Goal: Task Accomplishment & Management: Use online tool/utility

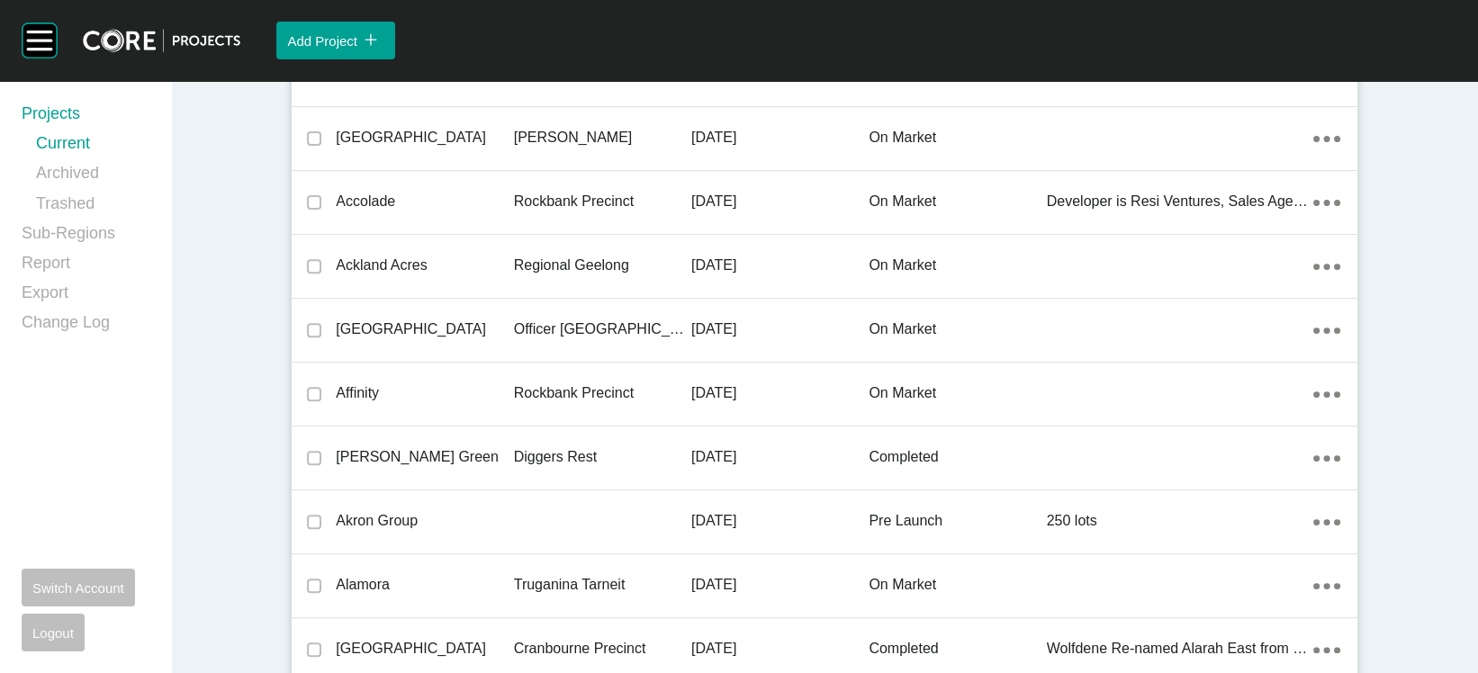
scroll to position [42225, 0]
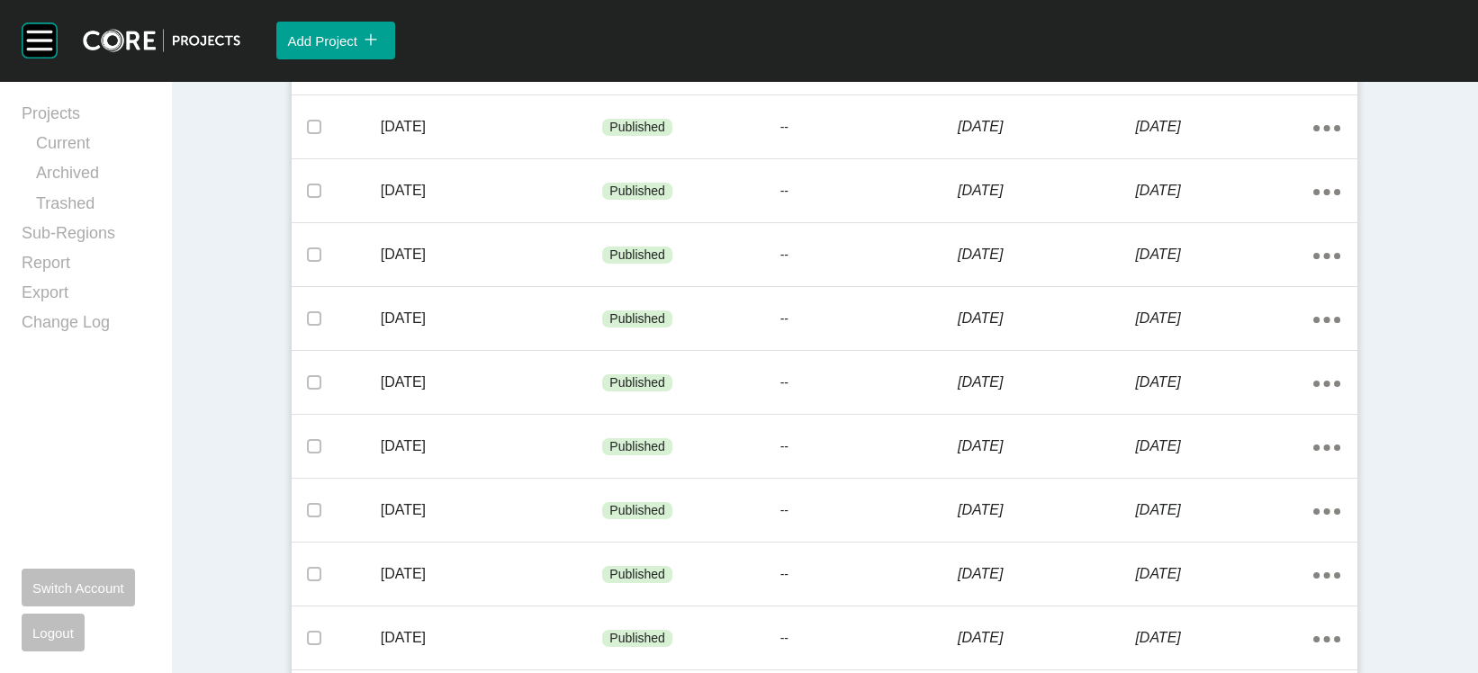
scroll to position [555, 0]
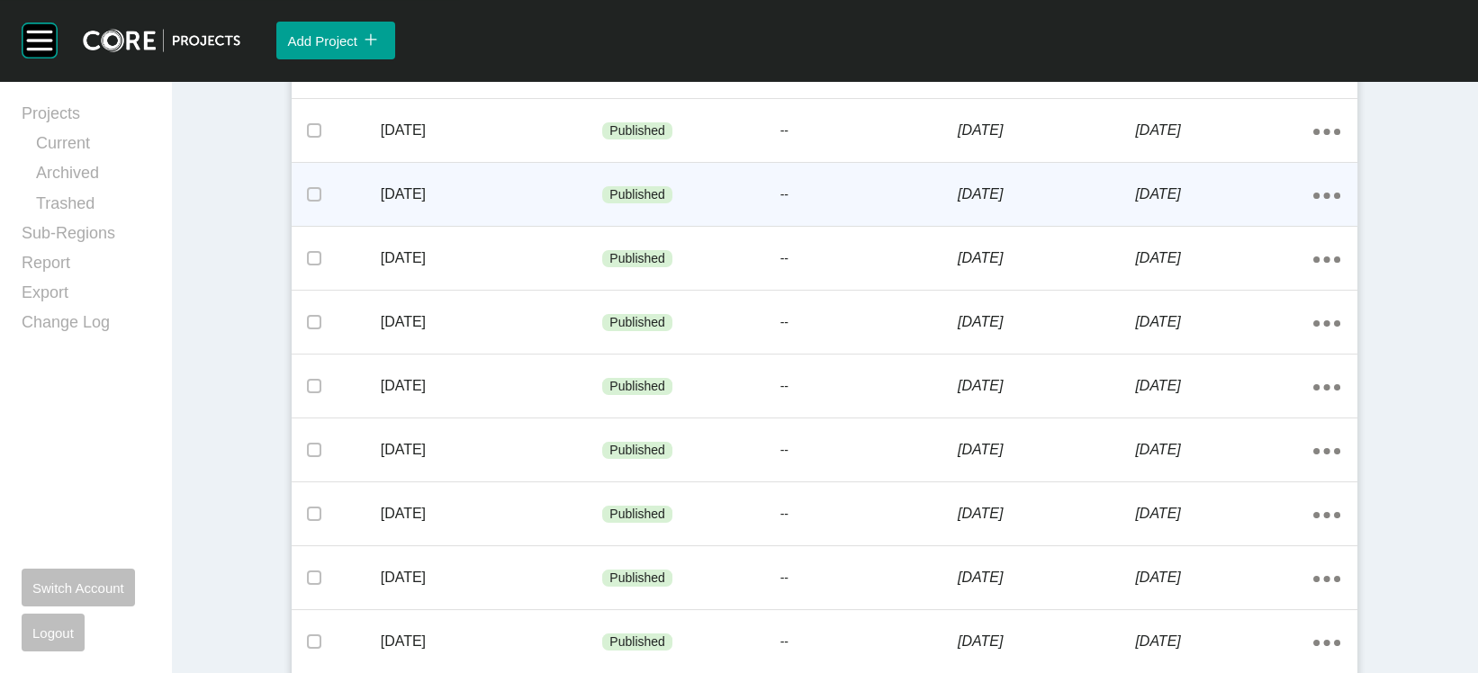
click at [1312, 204] on p "[DATE]" at bounding box center [1223, 194] width 177 height 20
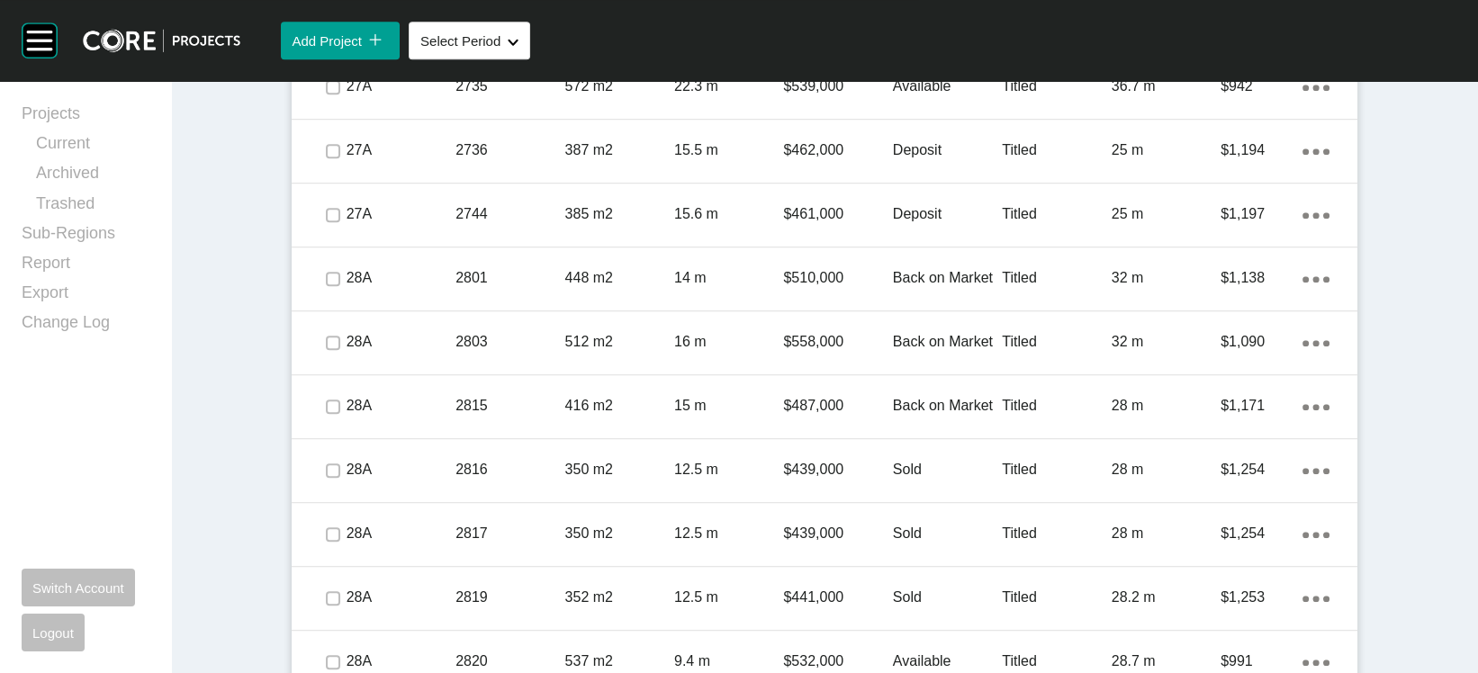
scroll to position [2346, 0]
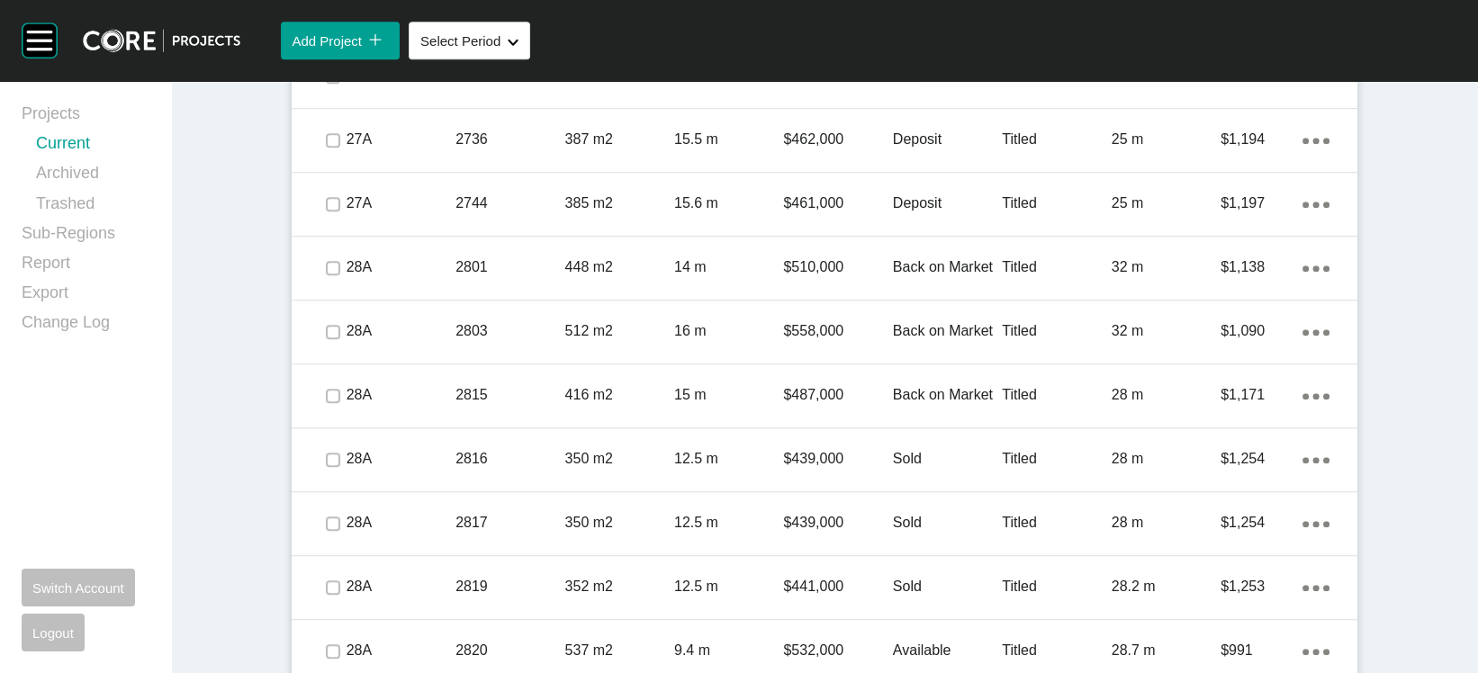
click at [91, 160] on link "Current" at bounding box center [92, 147] width 113 height 30
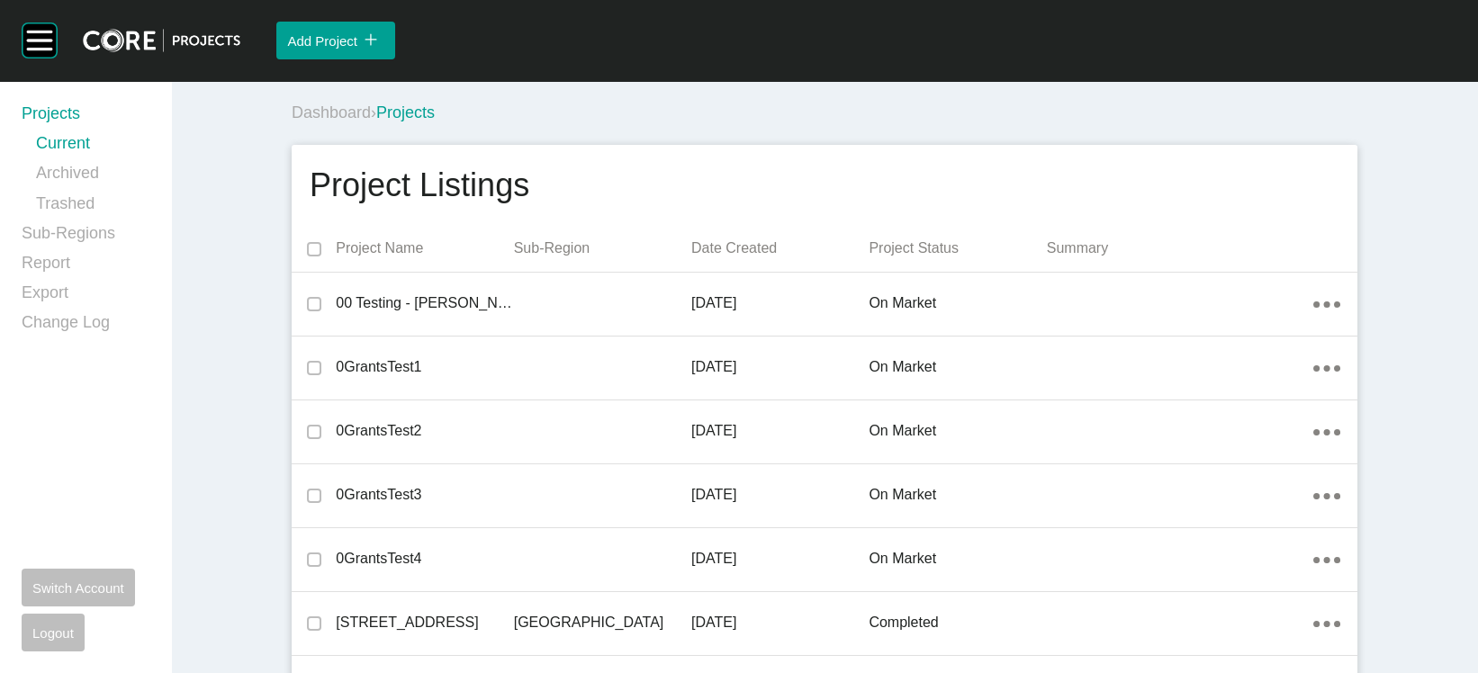
scroll to position [28377, 0]
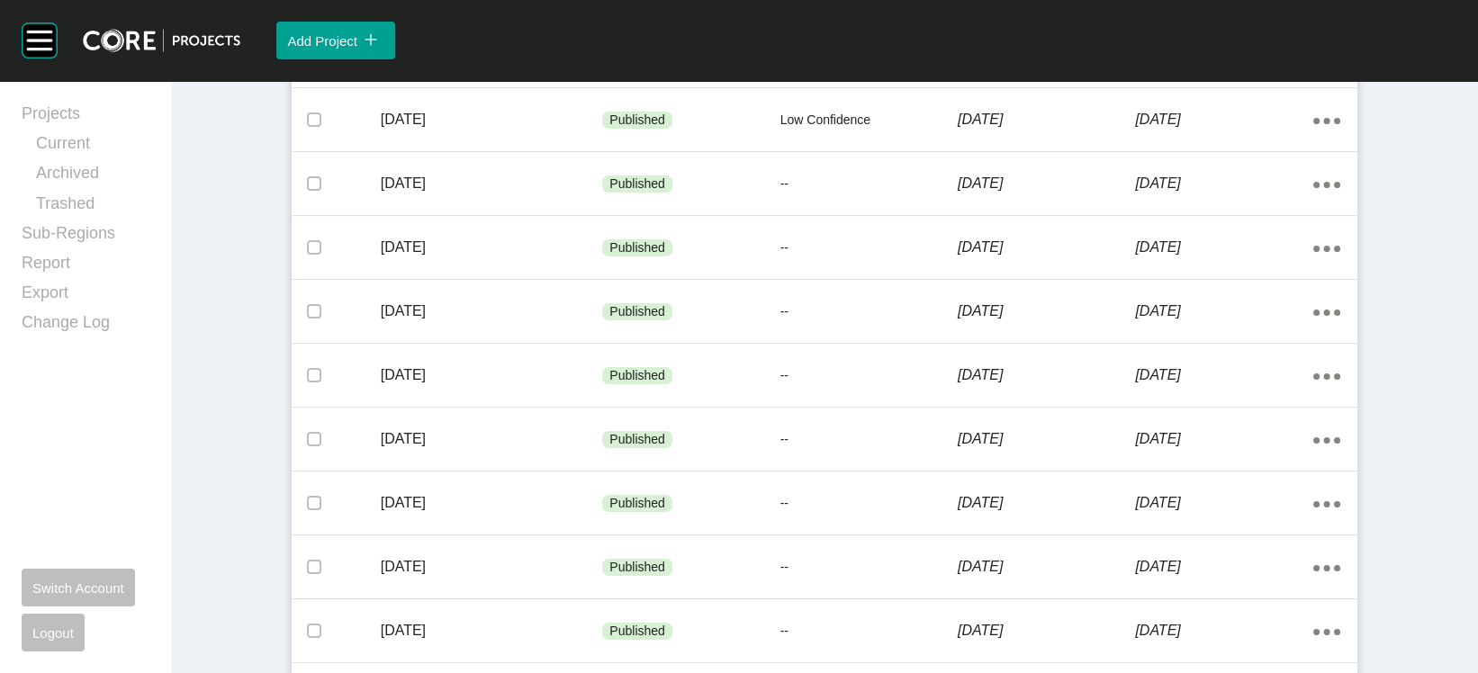
scroll to position [558, 0]
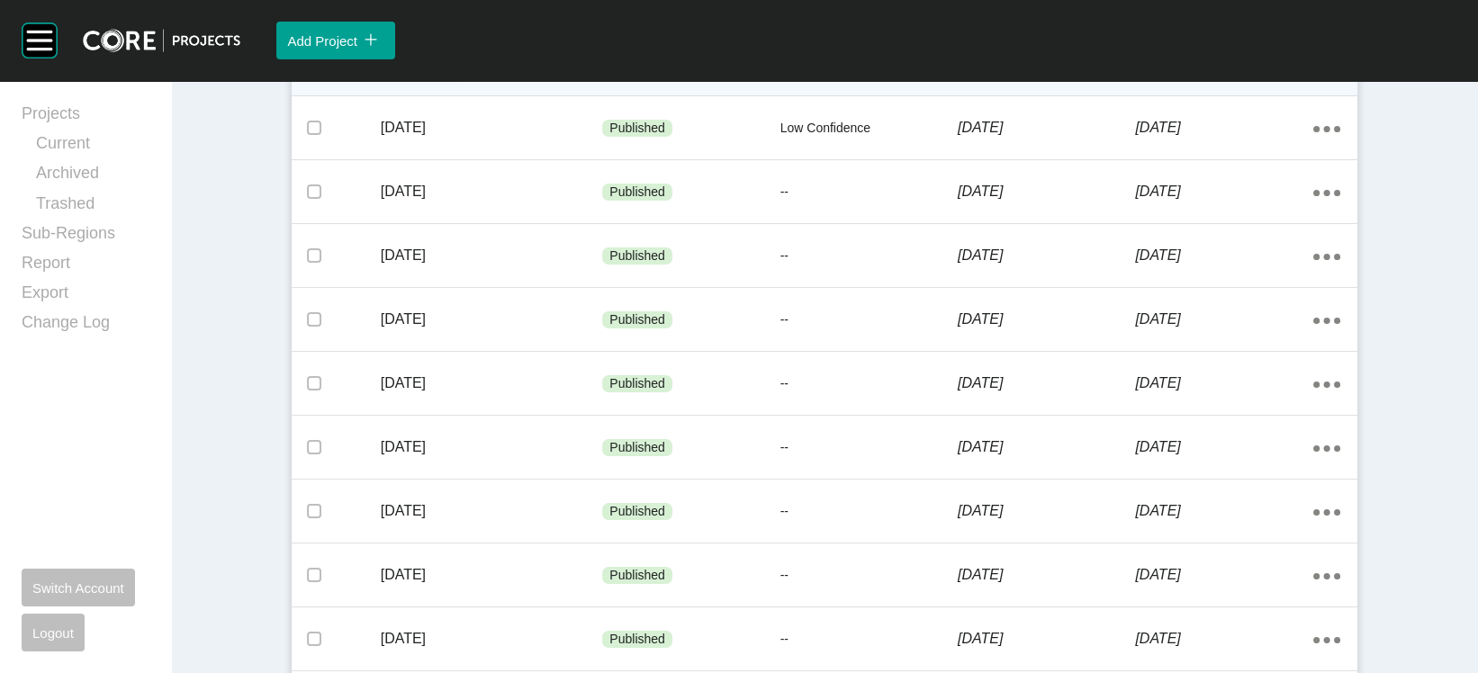
click at [1191, 92] on div "[DATE]" at bounding box center [1223, 64] width 177 height 56
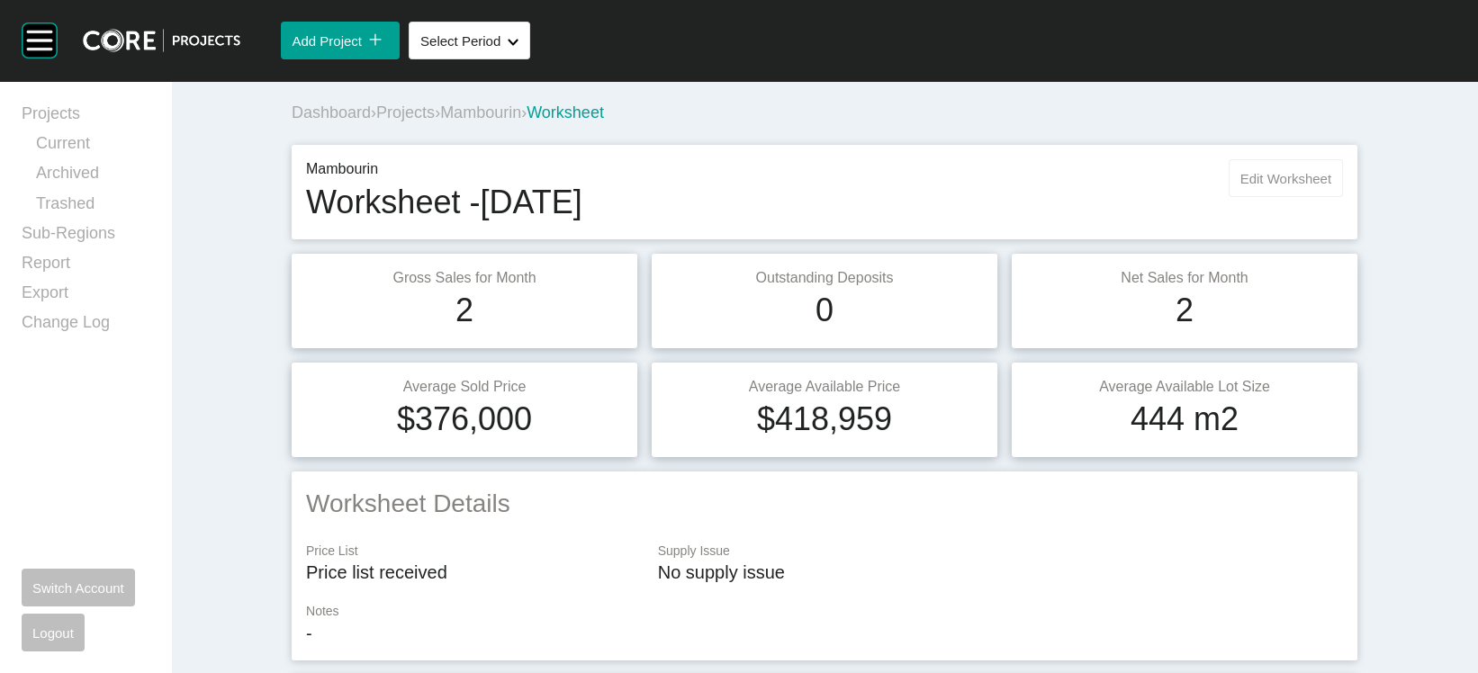
click at [1318, 186] on span "Edit Worksheet" at bounding box center [1285, 178] width 91 height 15
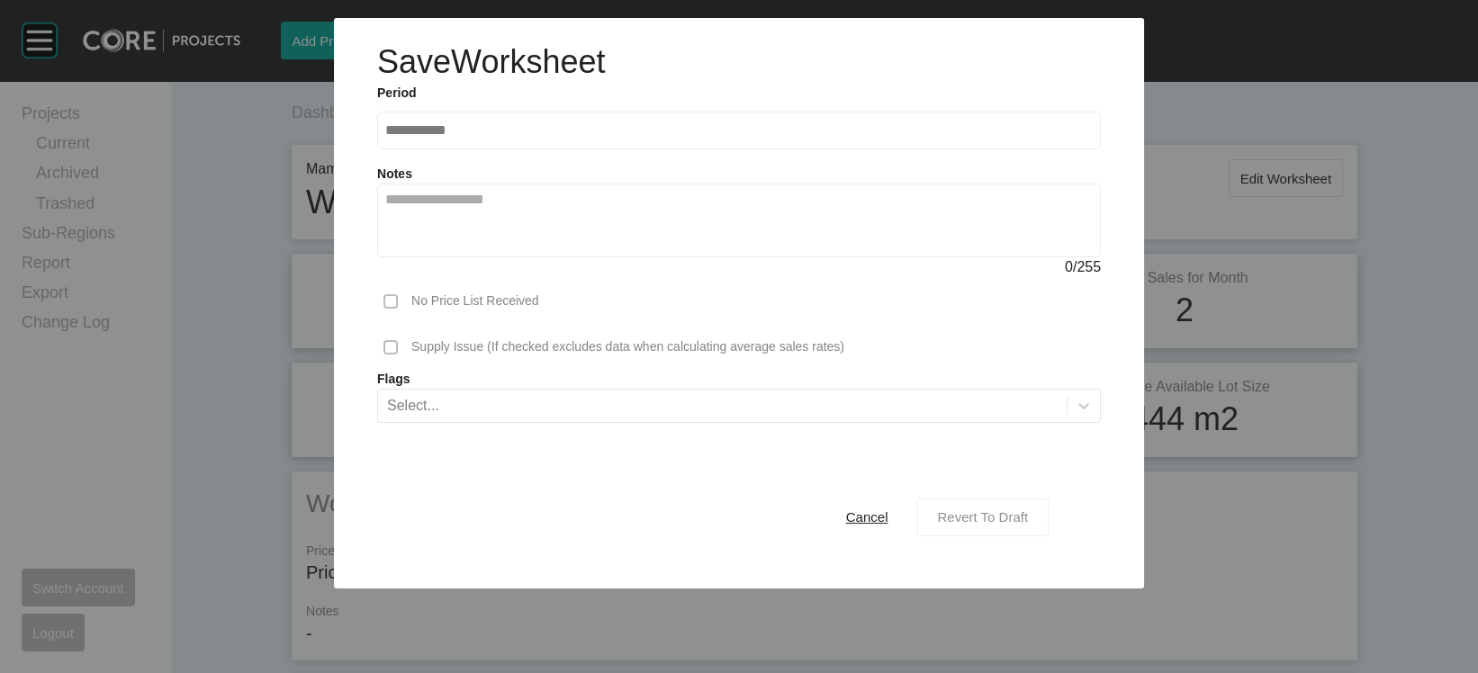
click at [1028, 525] on span "Revert To Draft" at bounding box center [982, 516] width 91 height 15
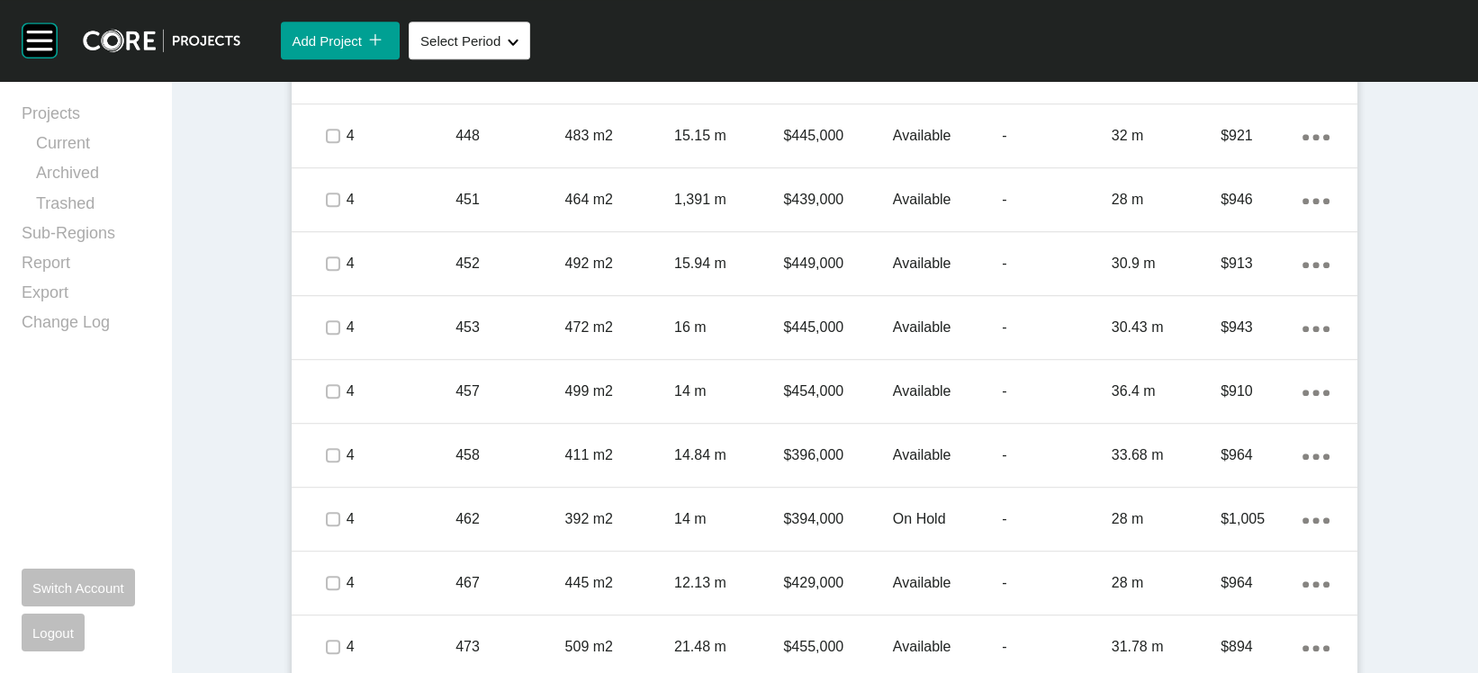
scroll to position [2942, 0]
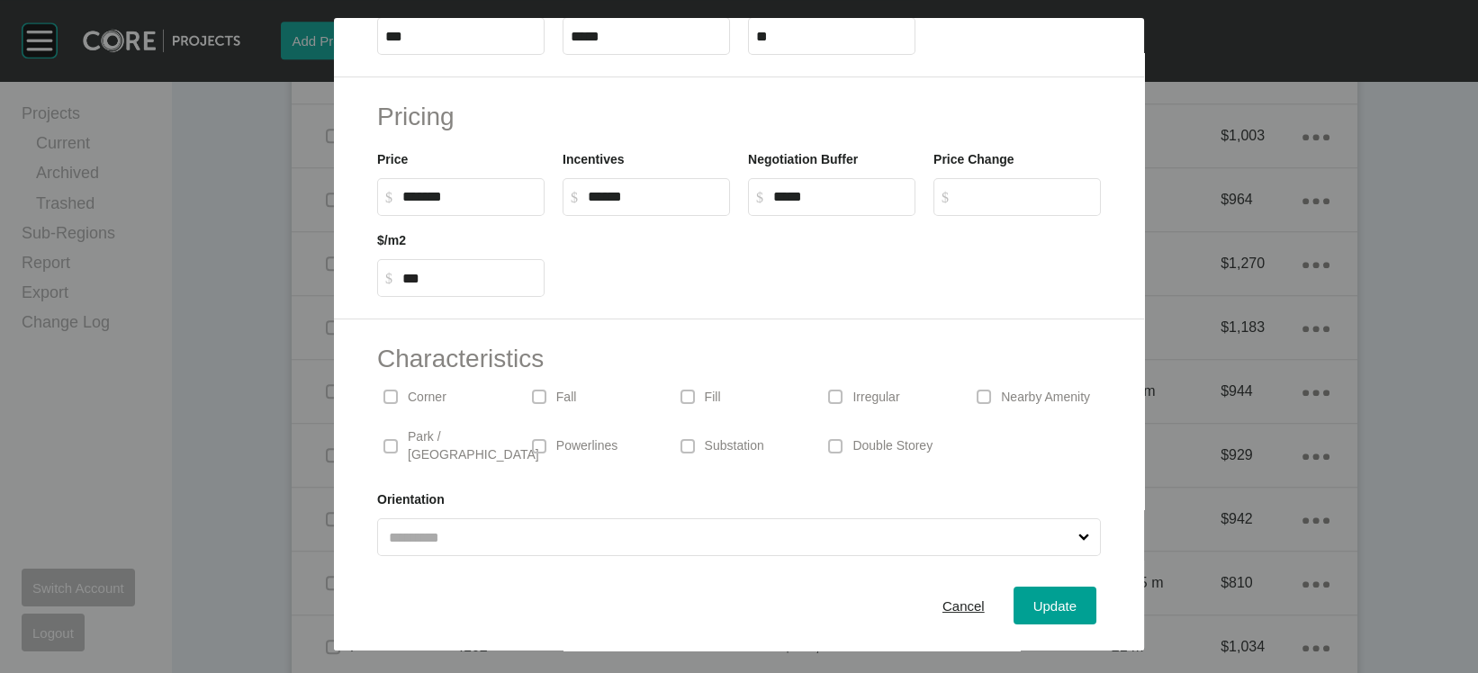
scroll to position [389, 0]
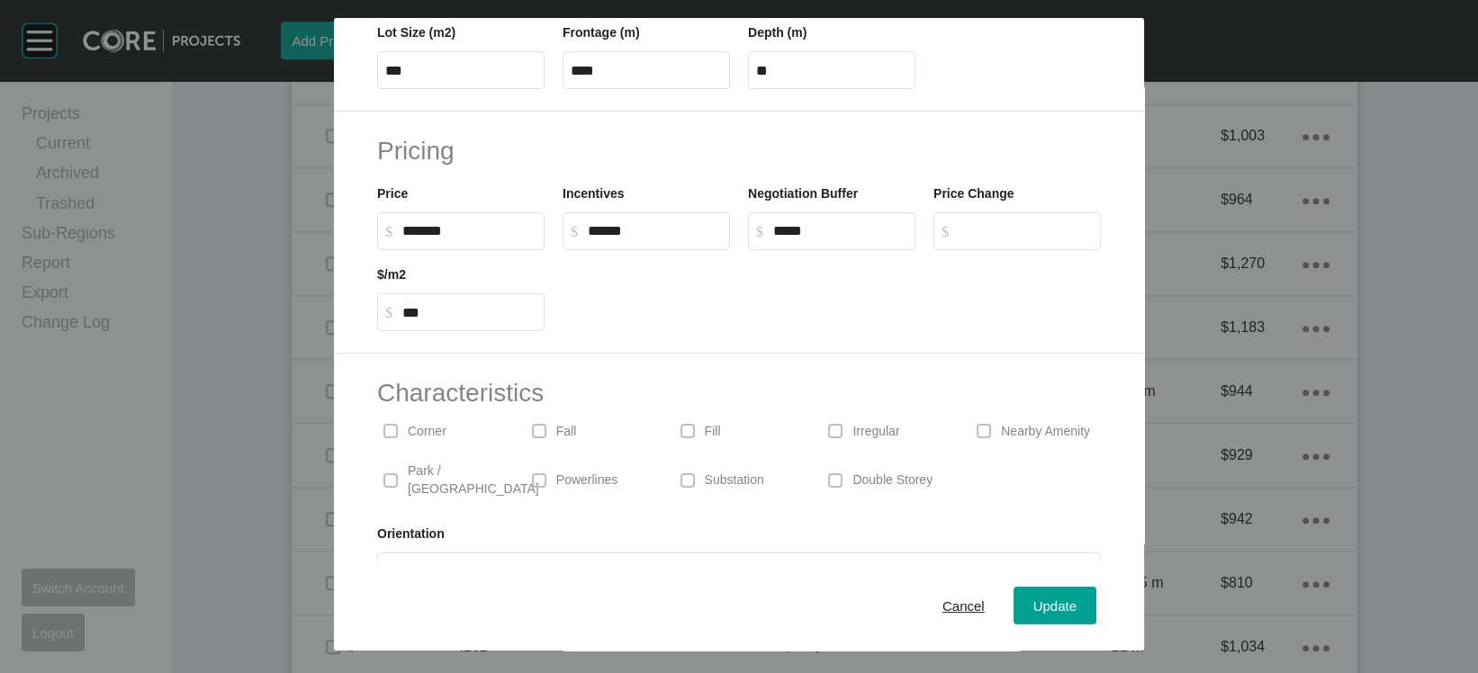
click at [571, 78] on input "****" at bounding box center [646, 70] width 151 height 15
type input "*****"
type input "****"
click at [795, 78] on input "****" at bounding box center [831, 70] width 151 height 15
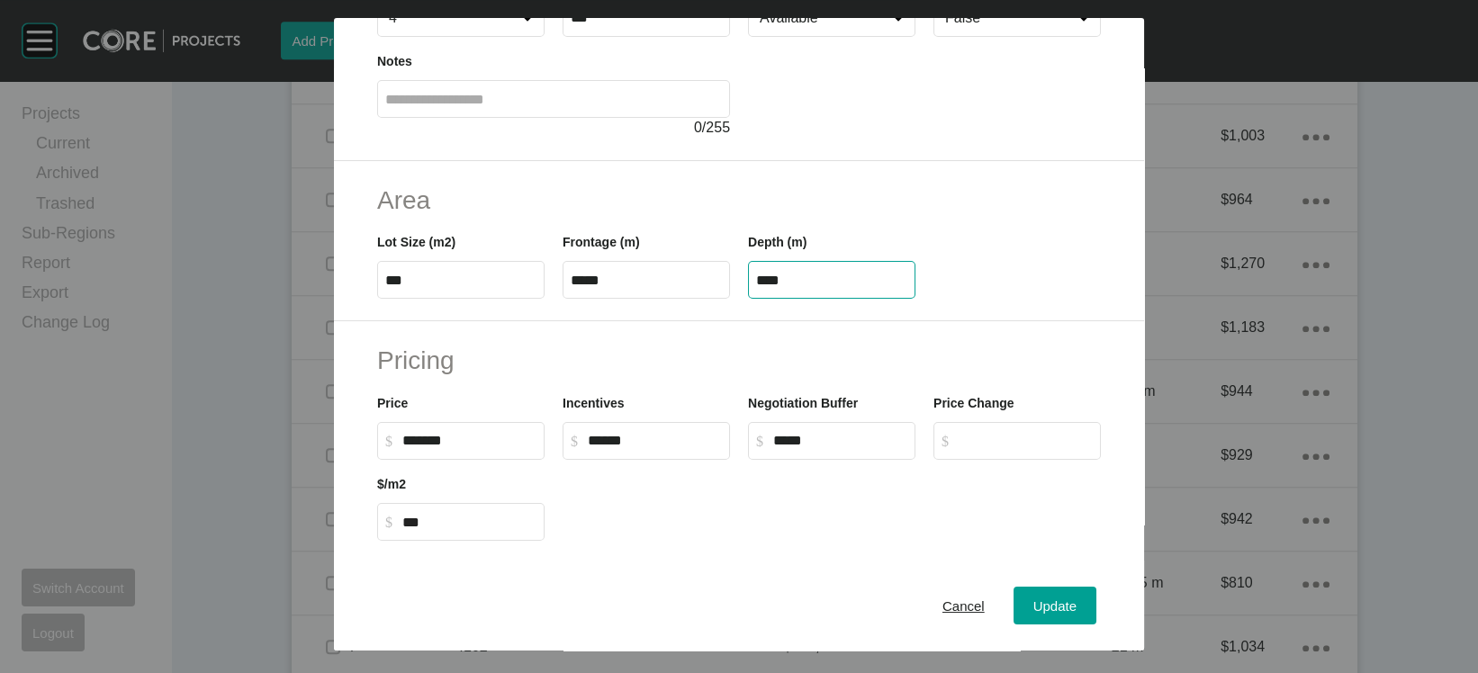
scroll to position [0, 0]
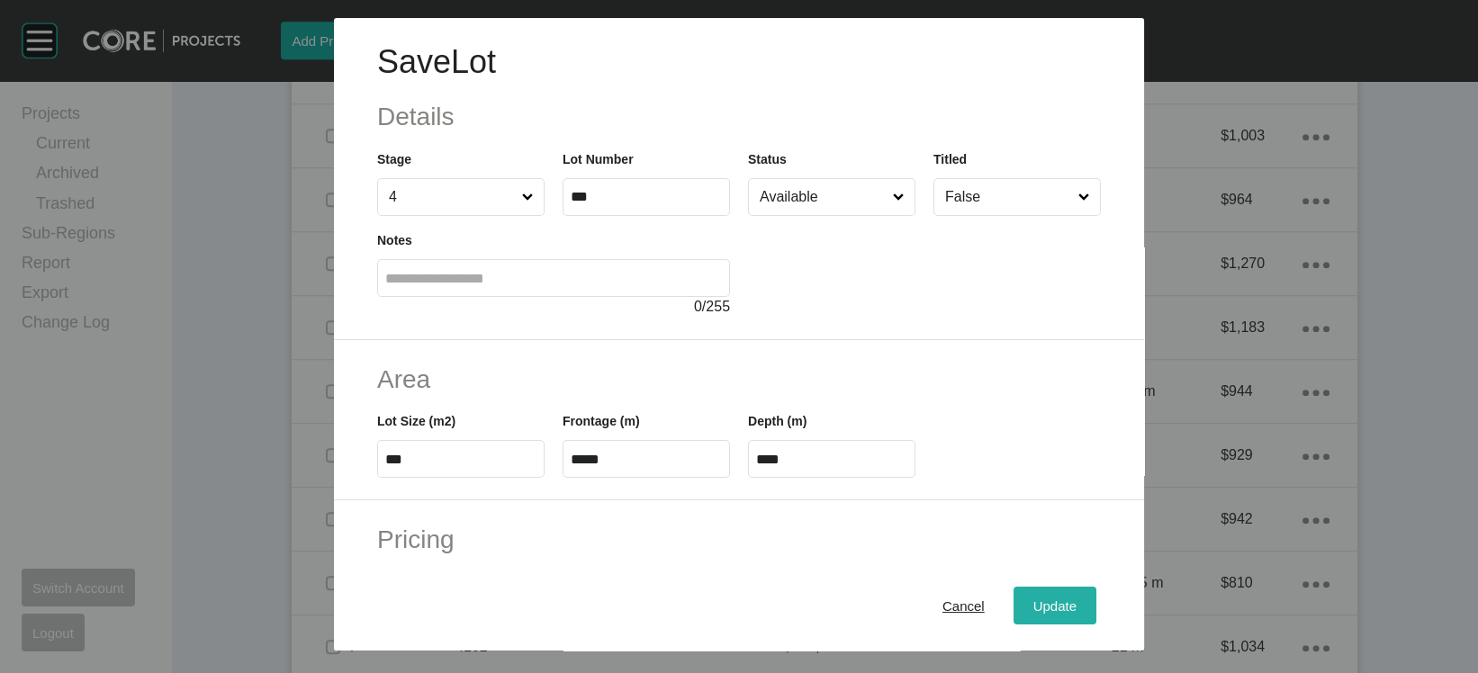
click at [1076, 598] on span "Update" at bounding box center [1054, 605] width 43 height 15
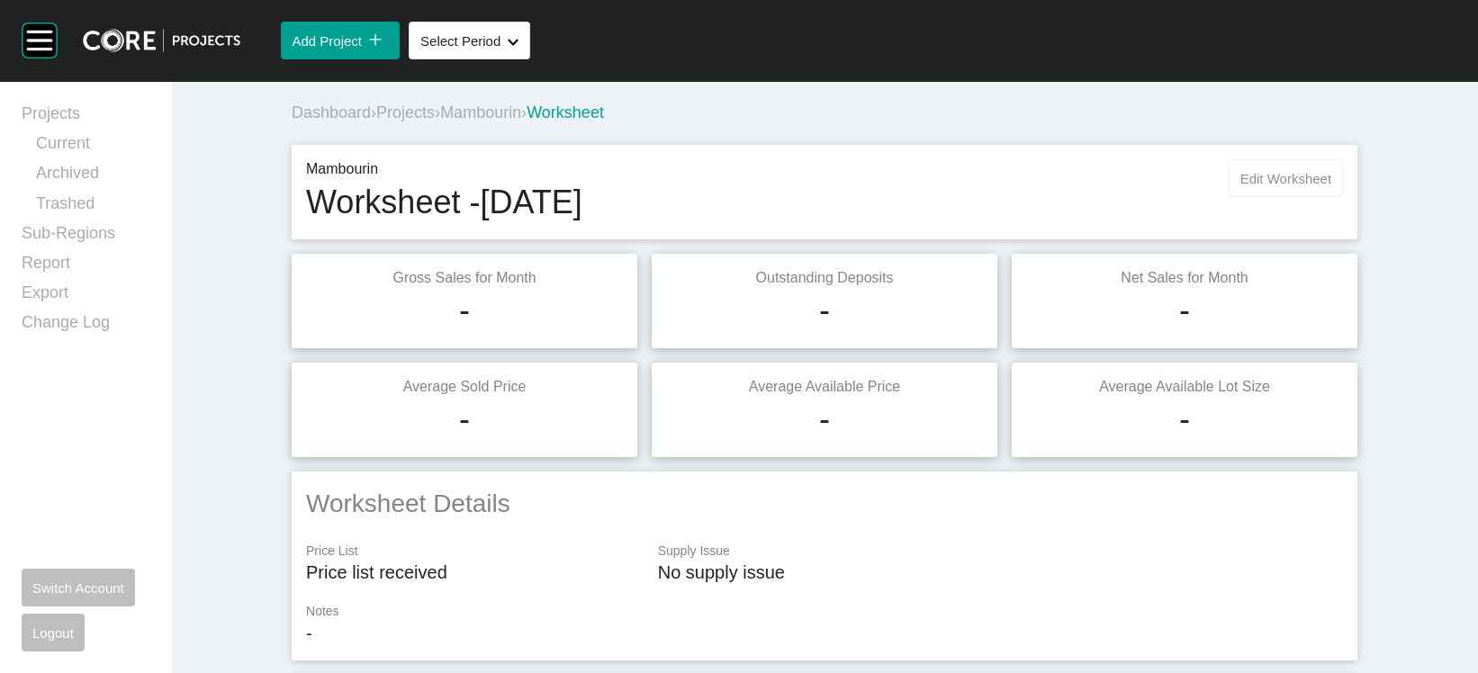
click at [1323, 197] on button "Edit Worksheet" at bounding box center [1285, 178] width 114 height 38
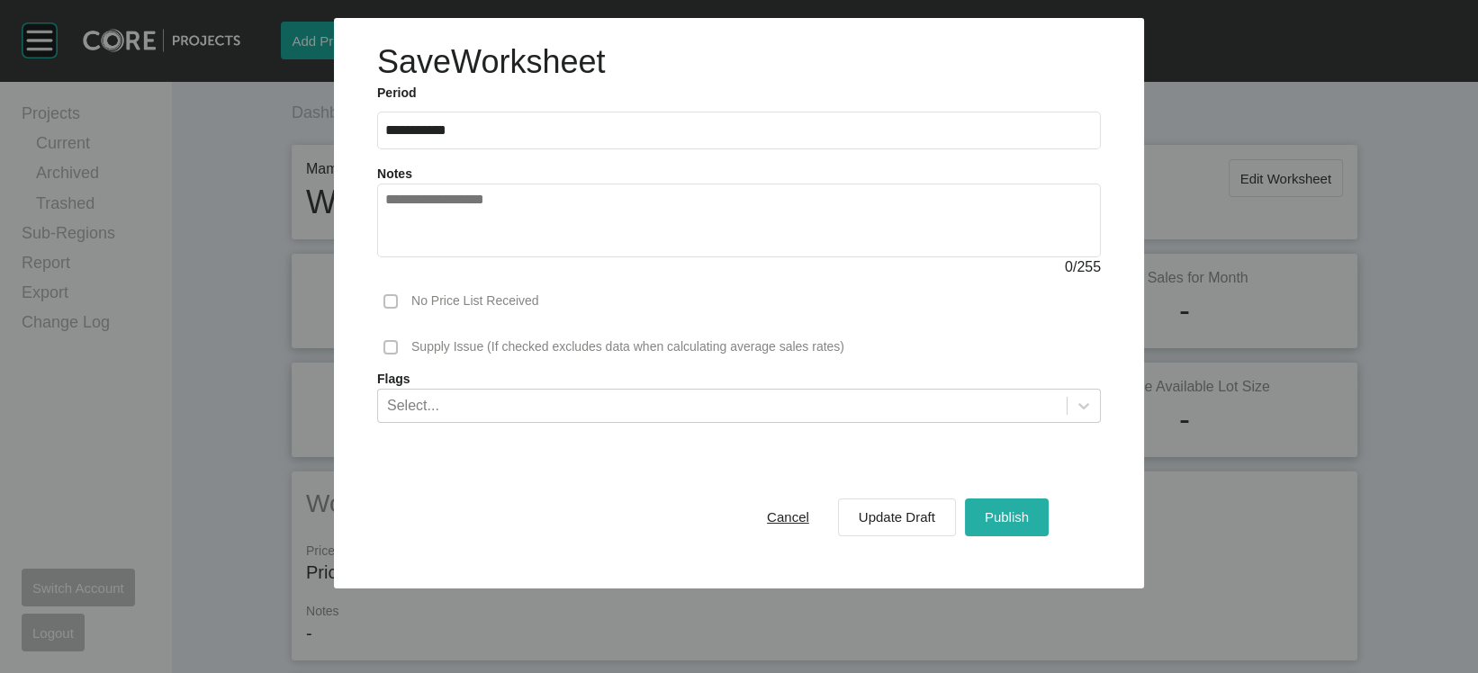
click at [1033, 529] on div "Publish" at bounding box center [1006, 517] width 53 height 24
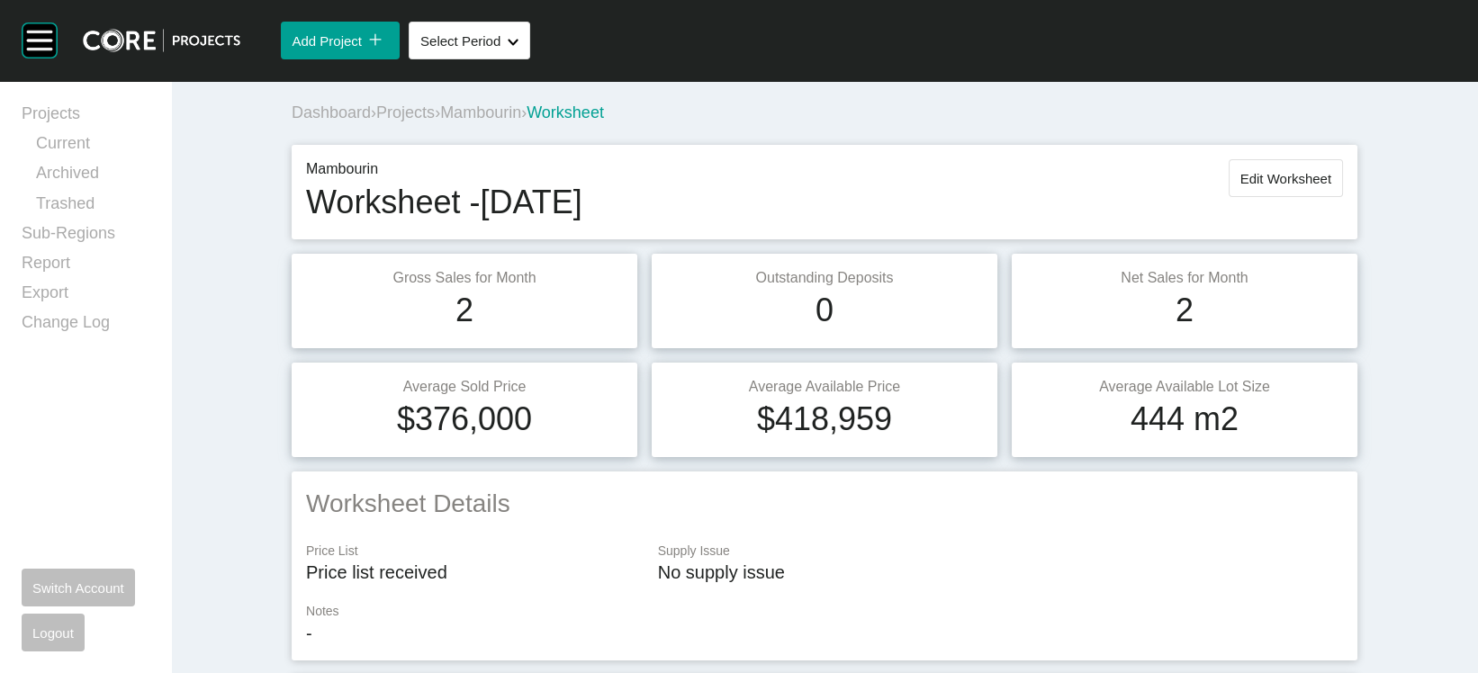
click at [376, 121] on span "Projects" at bounding box center [405, 112] width 58 height 18
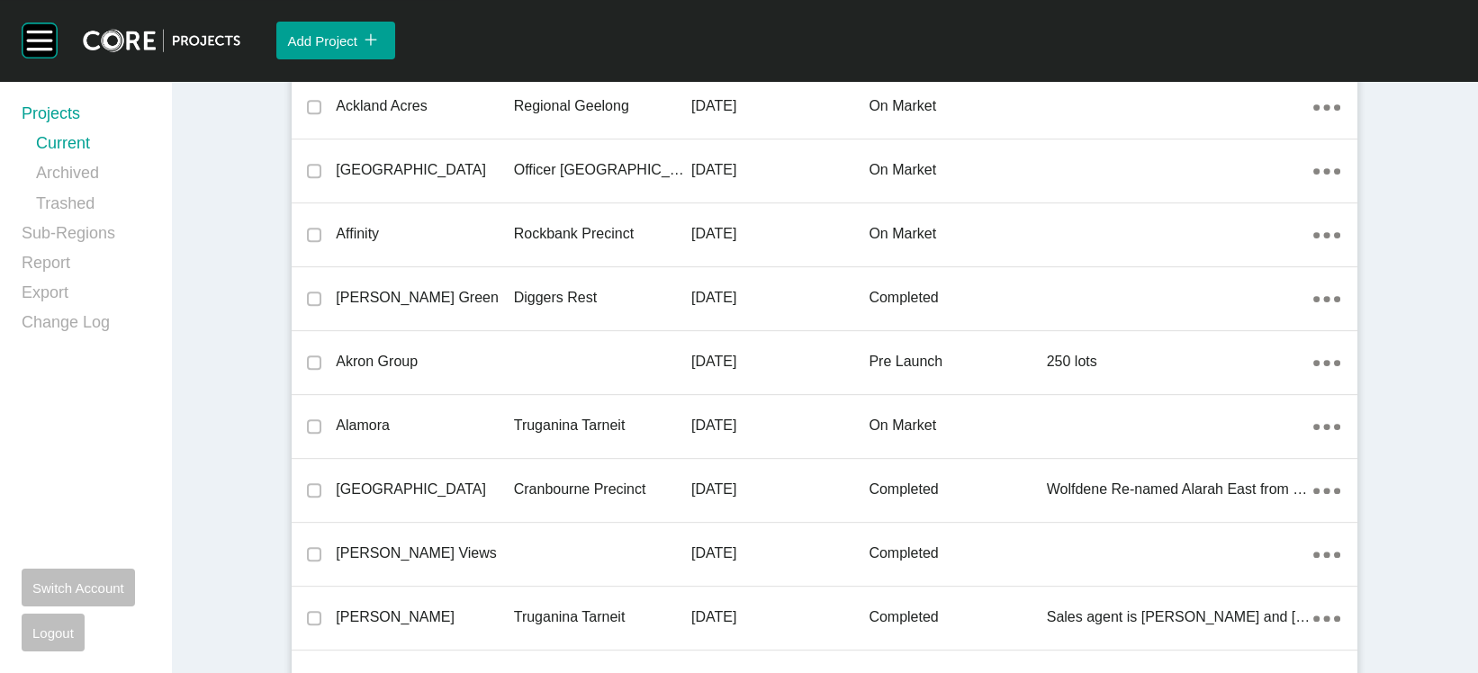
scroll to position [53687, 0]
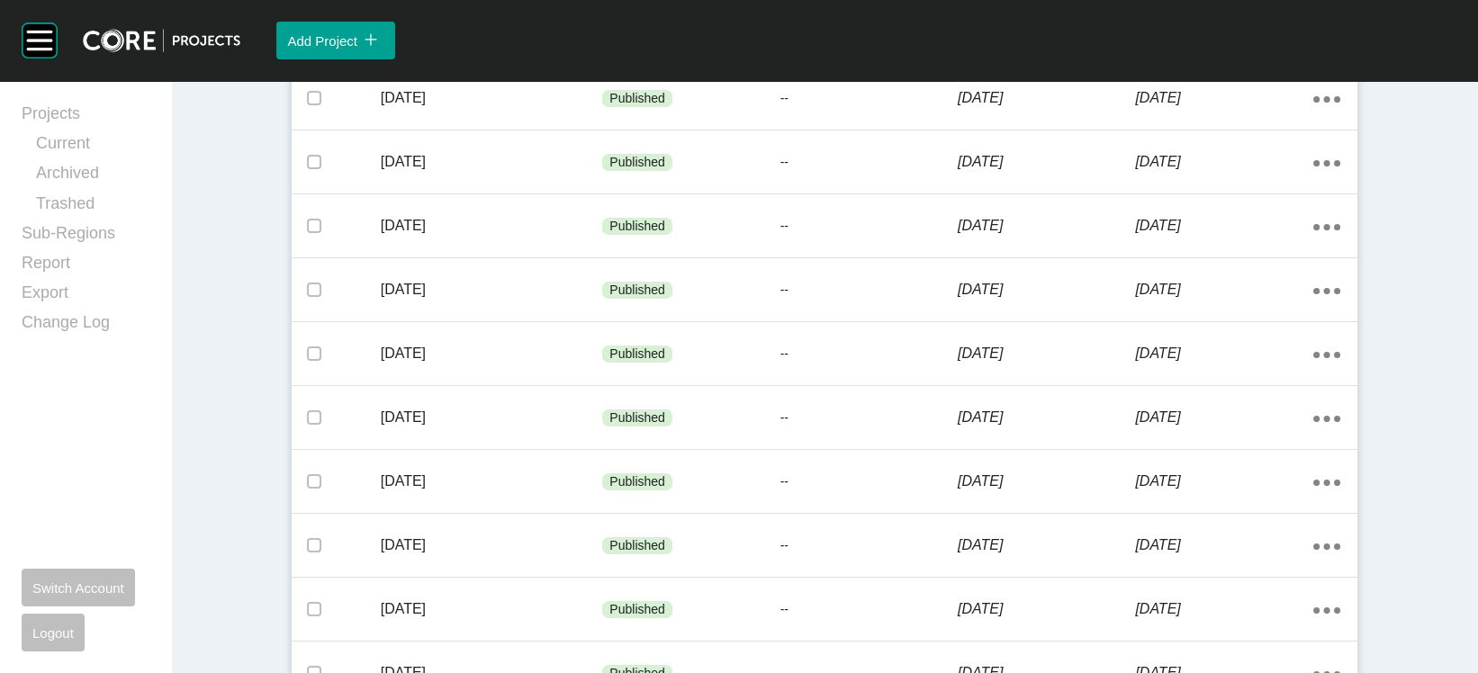
scroll to position [1176, 0]
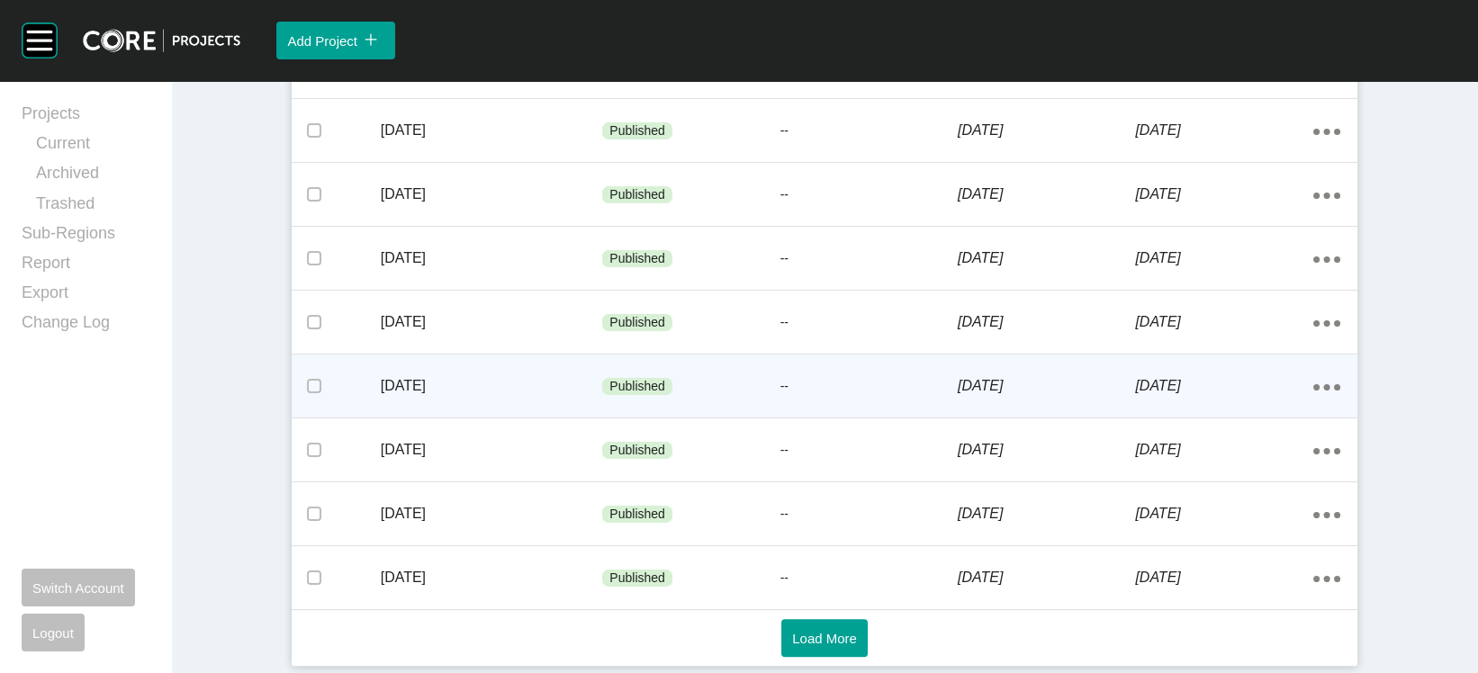
click at [1011, 396] on p "[DATE]" at bounding box center [1045, 386] width 177 height 20
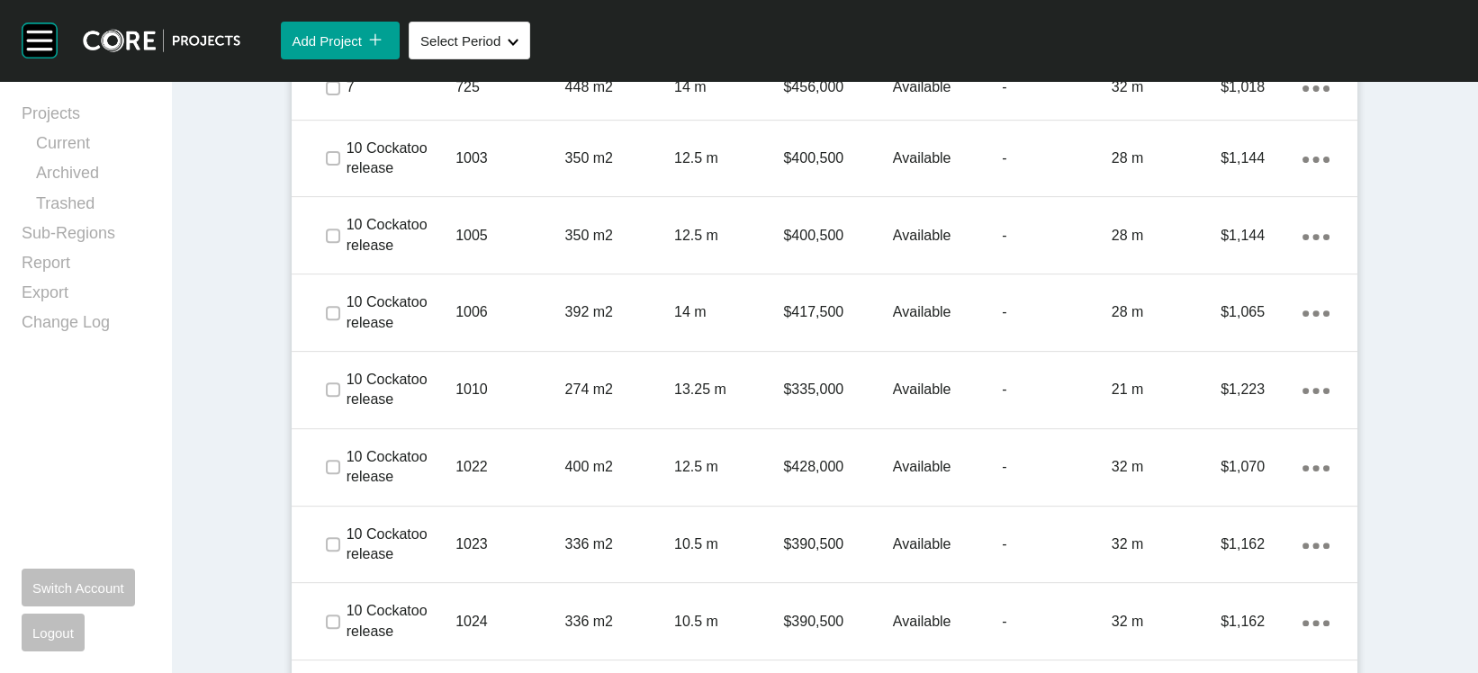
scroll to position [1556, 0]
